Goal: Transaction & Acquisition: Purchase product/service

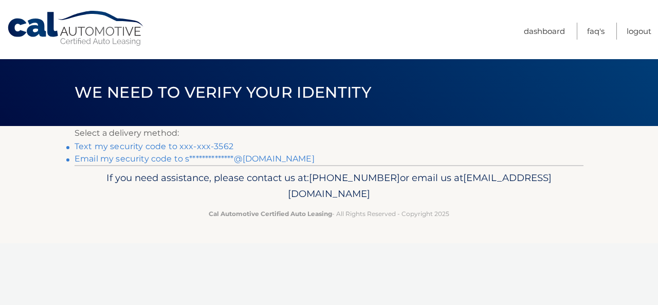
click at [183, 148] on link "Text my security code to xxx-xxx-3562" at bounding box center [154, 146] width 159 height 10
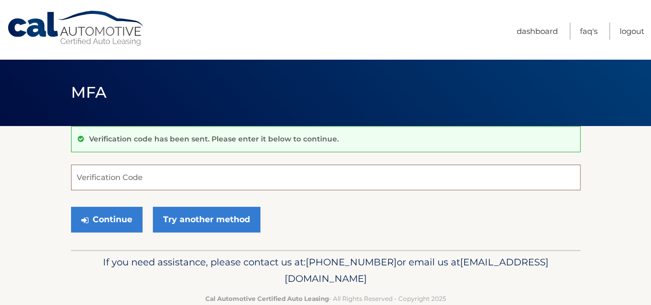
click at [186, 177] on input "Verification Code" at bounding box center [325, 178] width 509 height 26
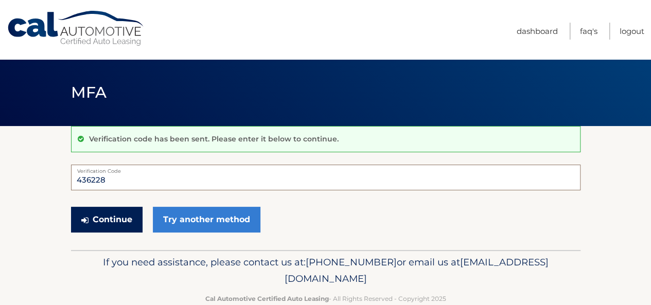
type input "436228"
click at [108, 221] on button "Continue" at bounding box center [106, 220] width 71 height 26
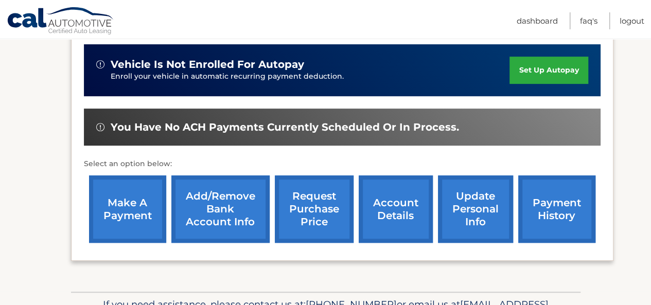
scroll to position [255, 0]
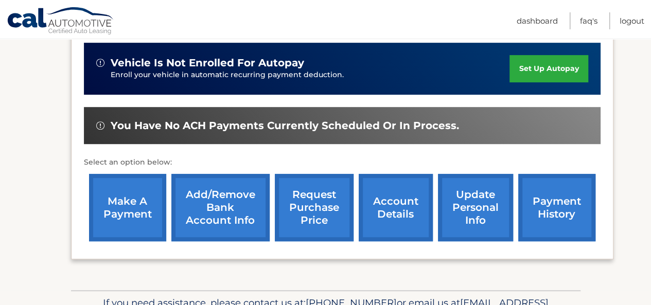
click at [119, 198] on link "make a payment" at bounding box center [127, 207] width 77 height 67
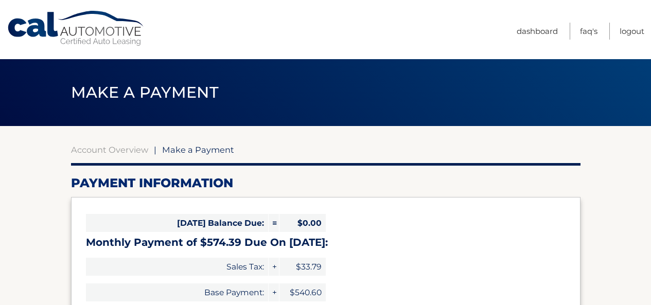
select select "MmQzNGU1NmMtYjhlNi00MzQxLWFiOGMtY2JmOTE5ZWIxOGI4"
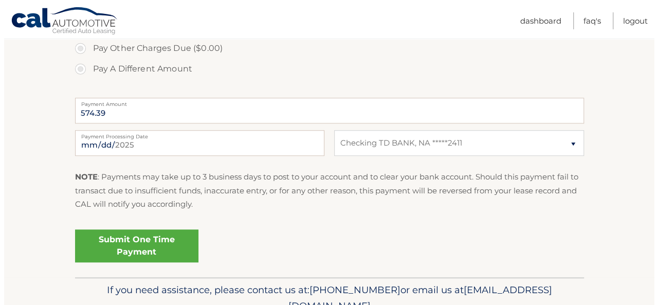
scroll to position [387, 0]
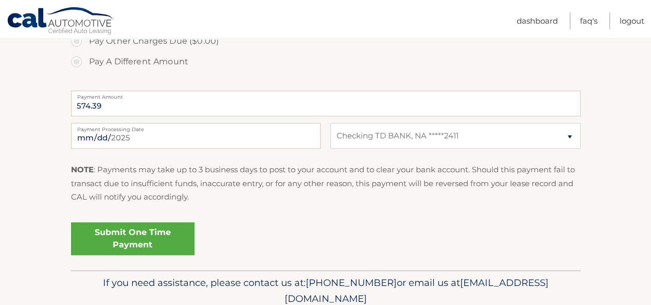
click at [169, 233] on link "Submit One Time Payment" at bounding box center [132, 238] width 123 height 33
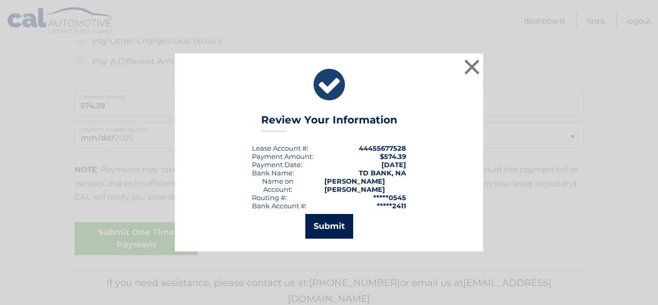
click at [347, 226] on button "Submit" at bounding box center [329, 226] width 48 height 25
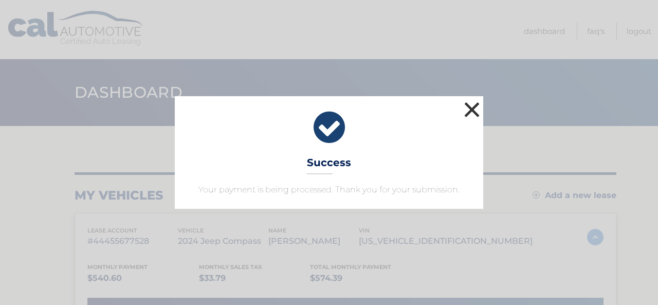
click at [468, 110] on button "×" at bounding box center [472, 109] width 21 height 21
